Goal: Task Accomplishment & Management: Manage account settings

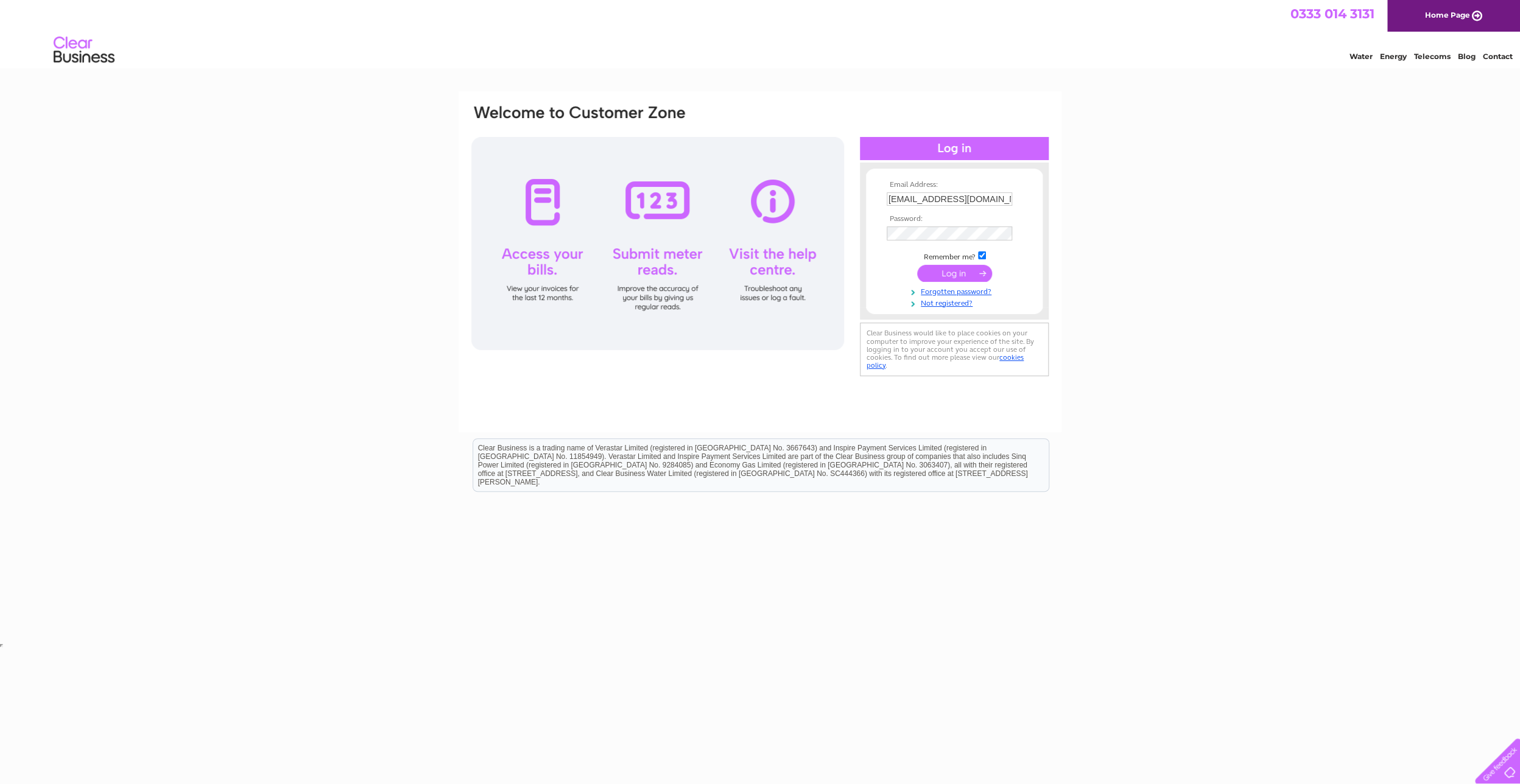
click at [953, 275] on input "submit" at bounding box center [954, 273] width 75 height 17
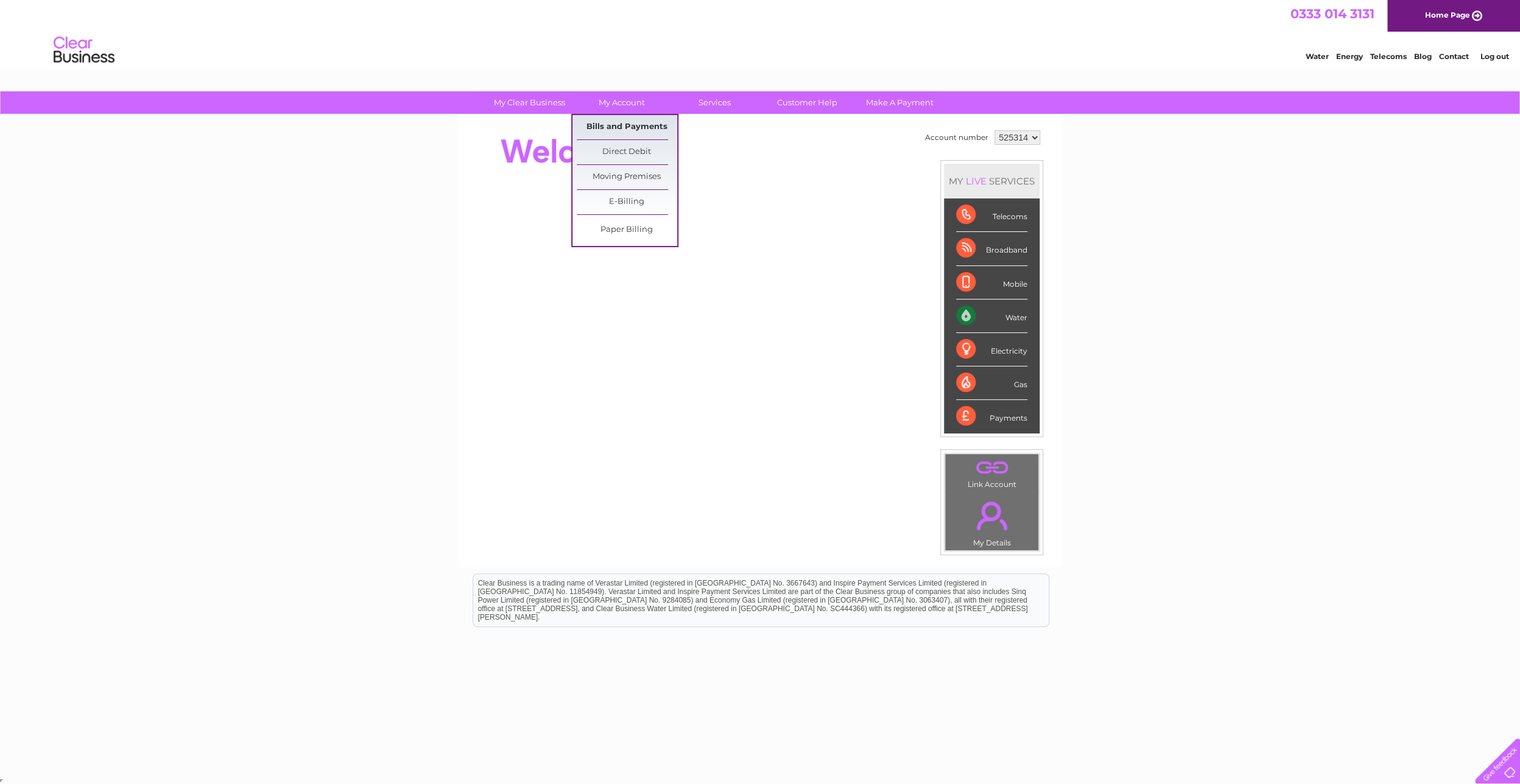
click at [620, 127] on link "Bills and Payments" at bounding box center [627, 127] width 101 height 24
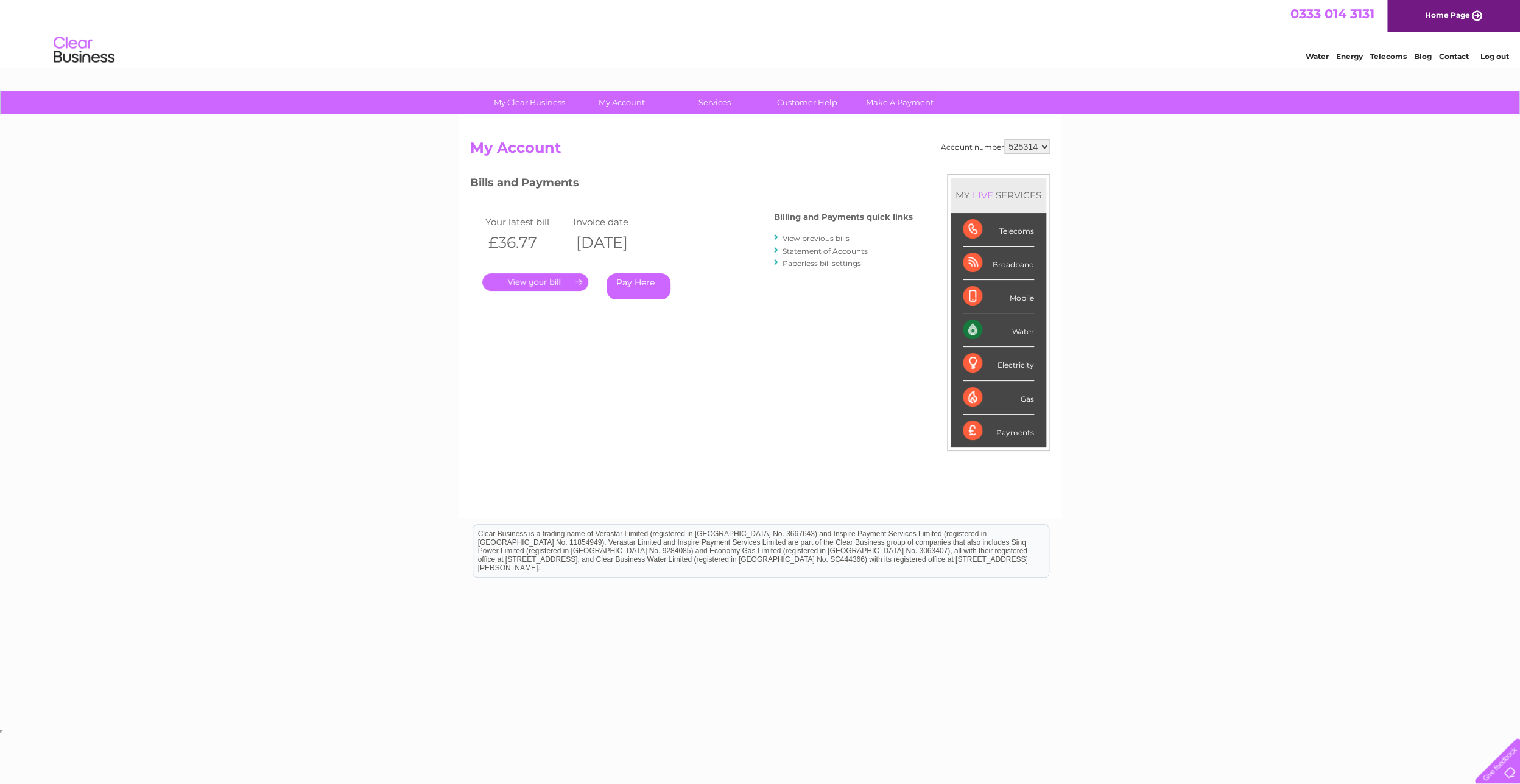
click at [538, 285] on link "." at bounding box center [535, 282] width 106 height 18
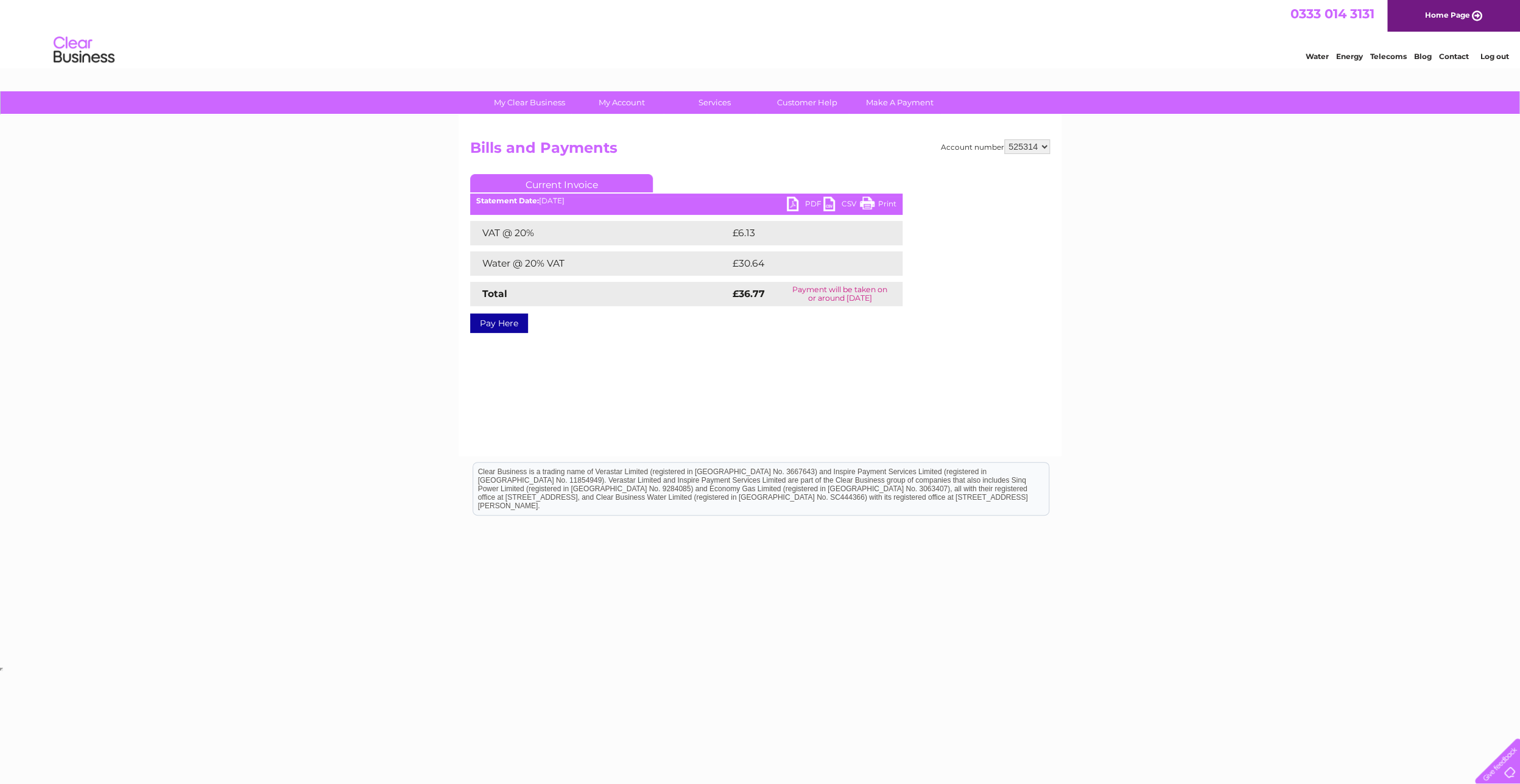
click at [795, 203] on link "PDF" at bounding box center [805, 205] width 36 height 18
